Goal: Check status

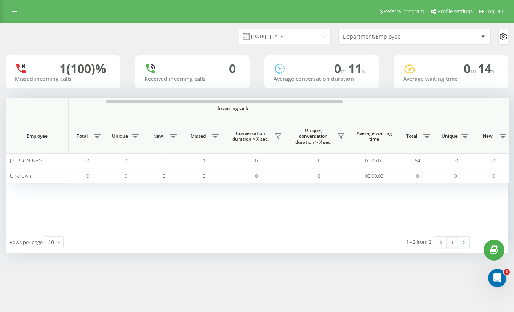
scroll to position [0, 68]
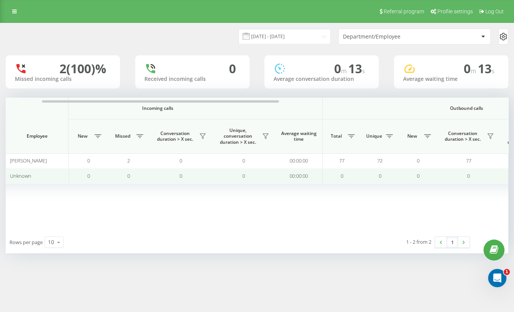
scroll to position [0, 79]
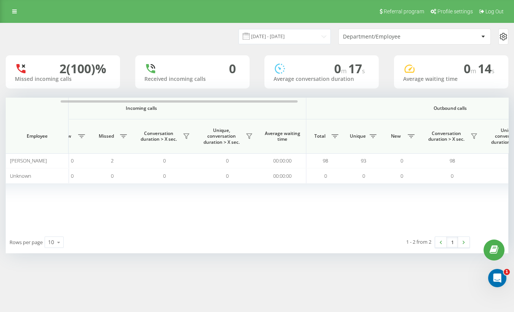
scroll to position [0, 100]
